Goal: Transaction & Acquisition: Purchase product/service

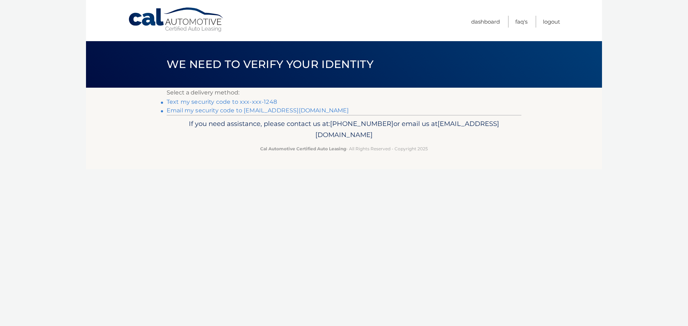
click at [243, 100] on link "Text my security code to xxx-xxx-1248" at bounding box center [222, 102] width 110 height 7
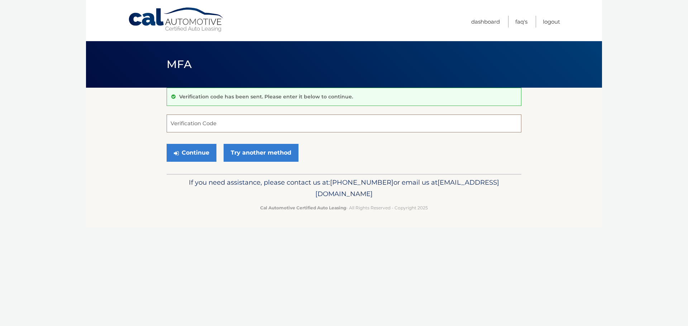
click at [193, 119] on input "Verification Code" at bounding box center [344, 124] width 355 height 18
type input "652687"
click at [203, 153] on button "Continue" at bounding box center [192, 153] width 50 height 18
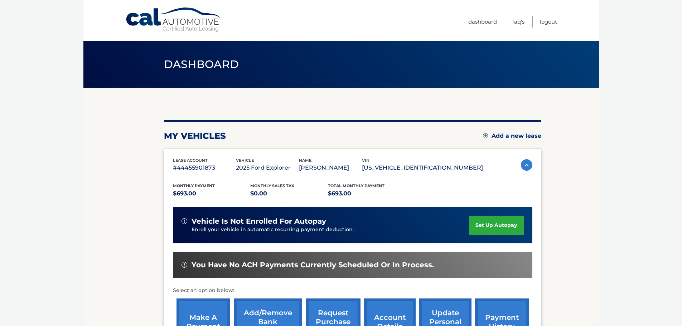
scroll to position [108, 0]
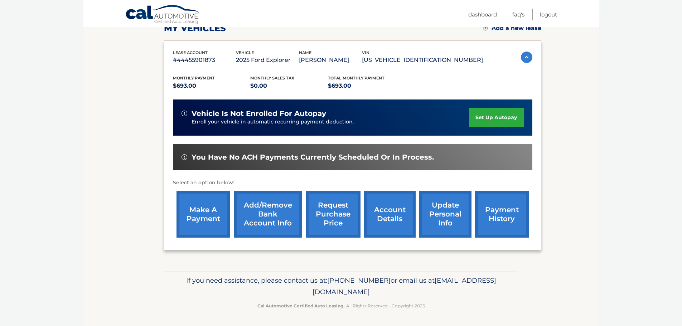
click at [196, 222] on link "make a payment" at bounding box center [204, 214] width 54 height 47
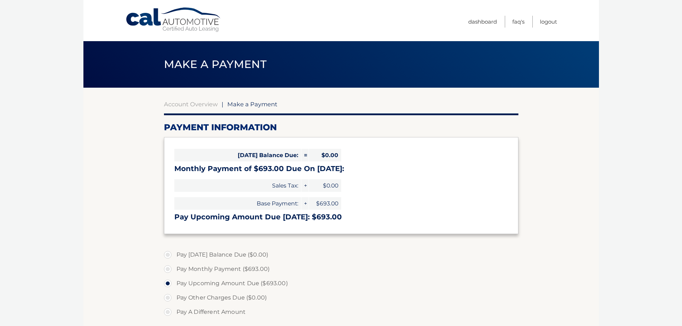
select select "NzUyN2NmNjQtZjgwYy00MmU1LWFlZjMtYTAxZjhmNjllNmFm"
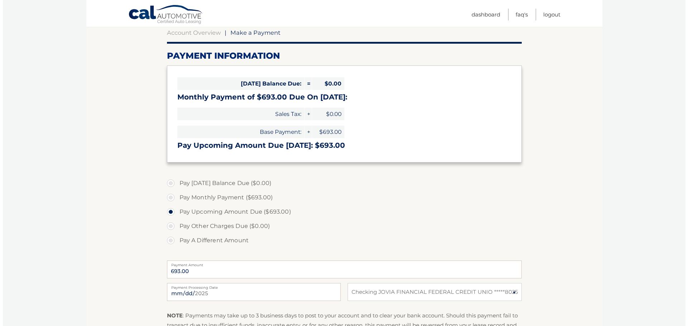
scroll to position [143, 0]
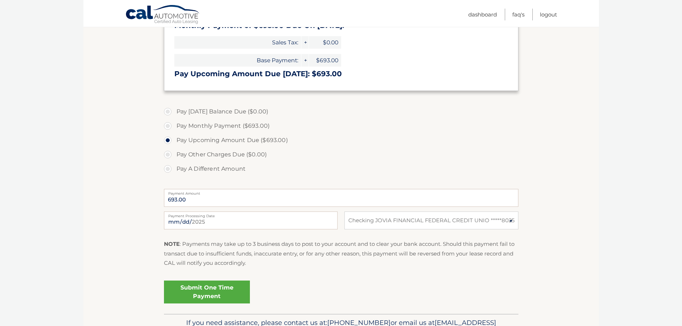
click at [220, 297] on link "Submit One Time Payment" at bounding box center [207, 292] width 86 height 23
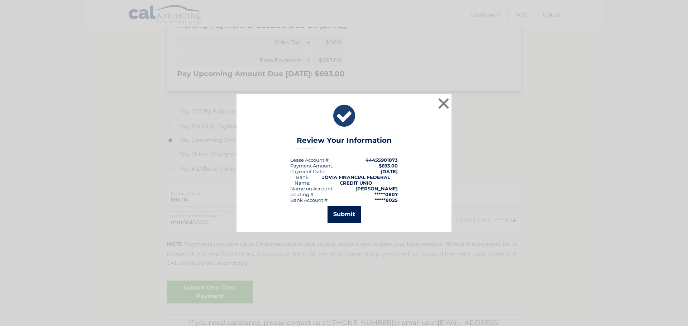
click at [347, 217] on button "Submit" at bounding box center [343, 214] width 33 height 17
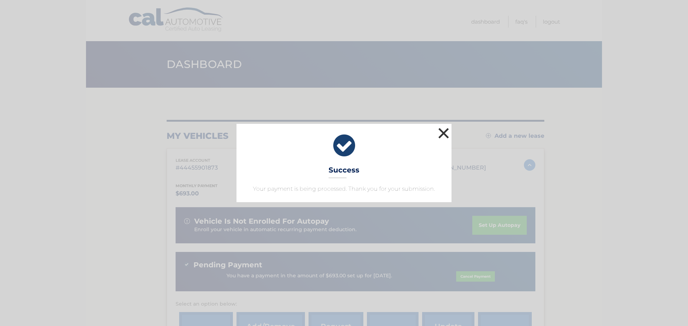
click at [445, 133] on button "×" at bounding box center [443, 133] width 14 height 14
